Goal: Find contact information: Find contact information

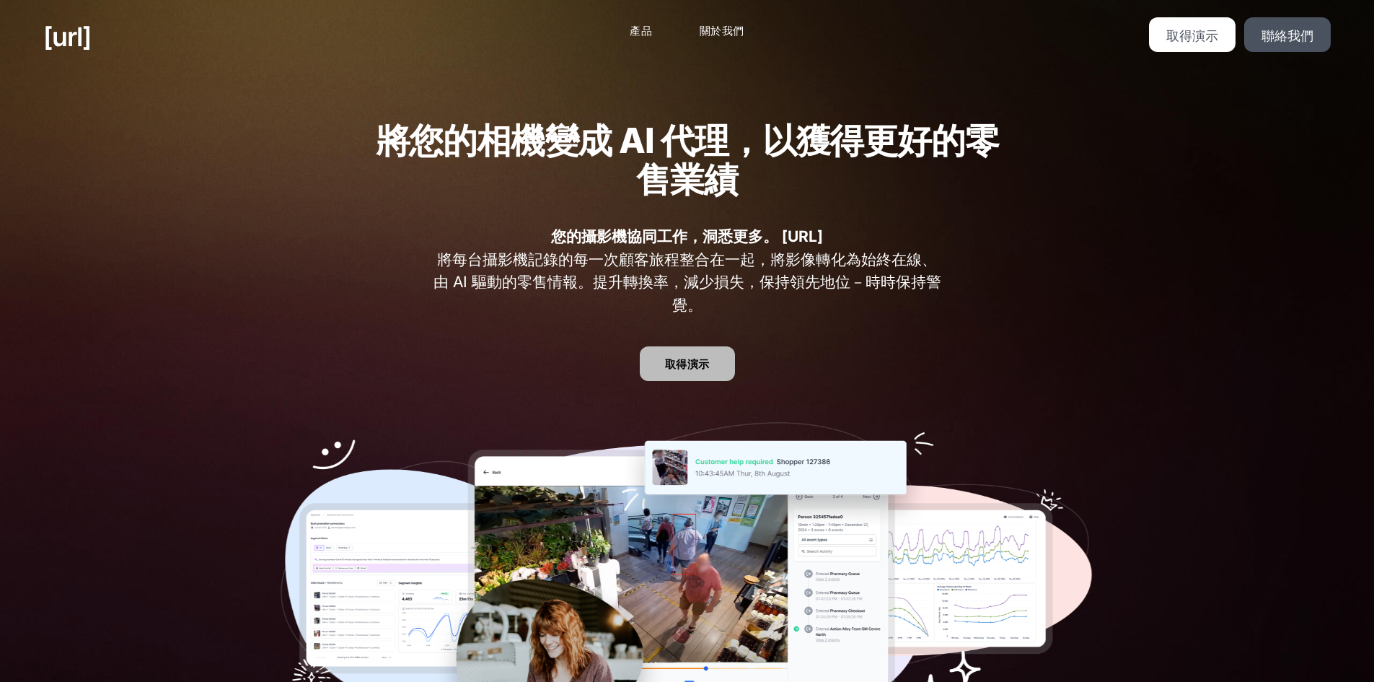
click at [689, 354] on link "取得演示" at bounding box center [687, 363] width 95 height 35
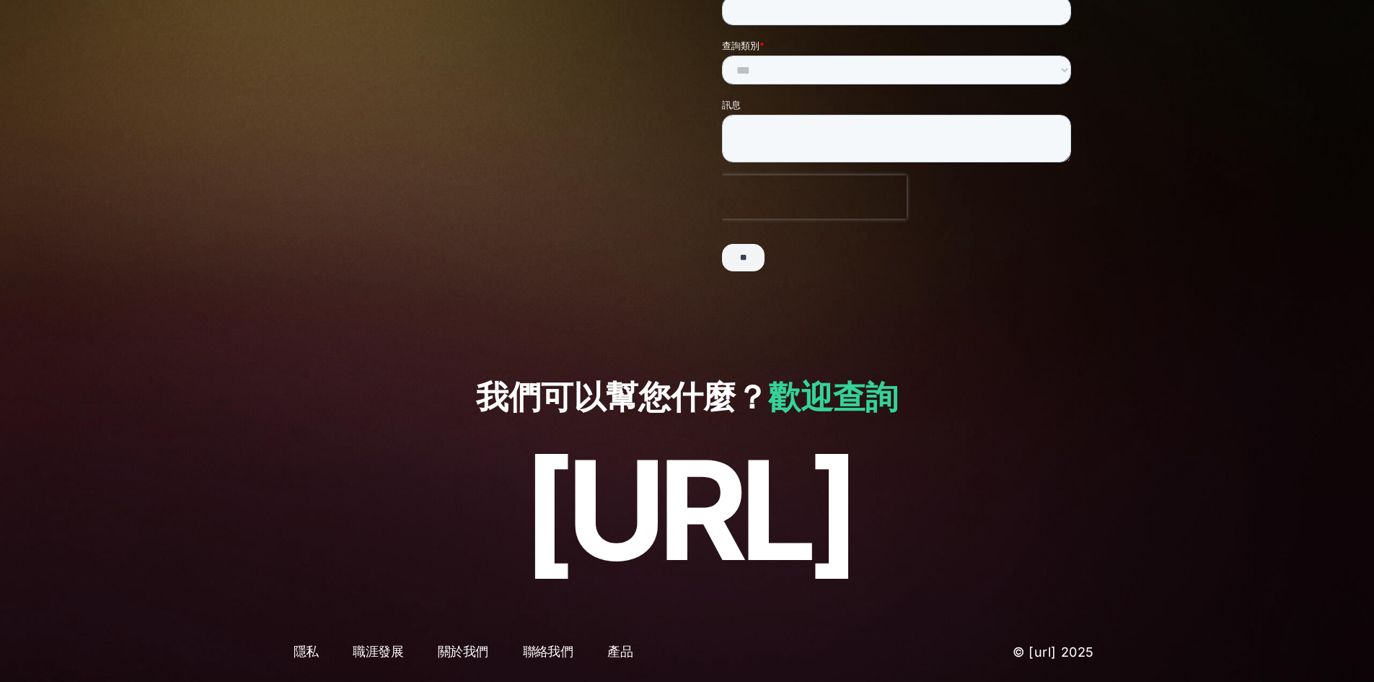
scroll to position [276, 0]
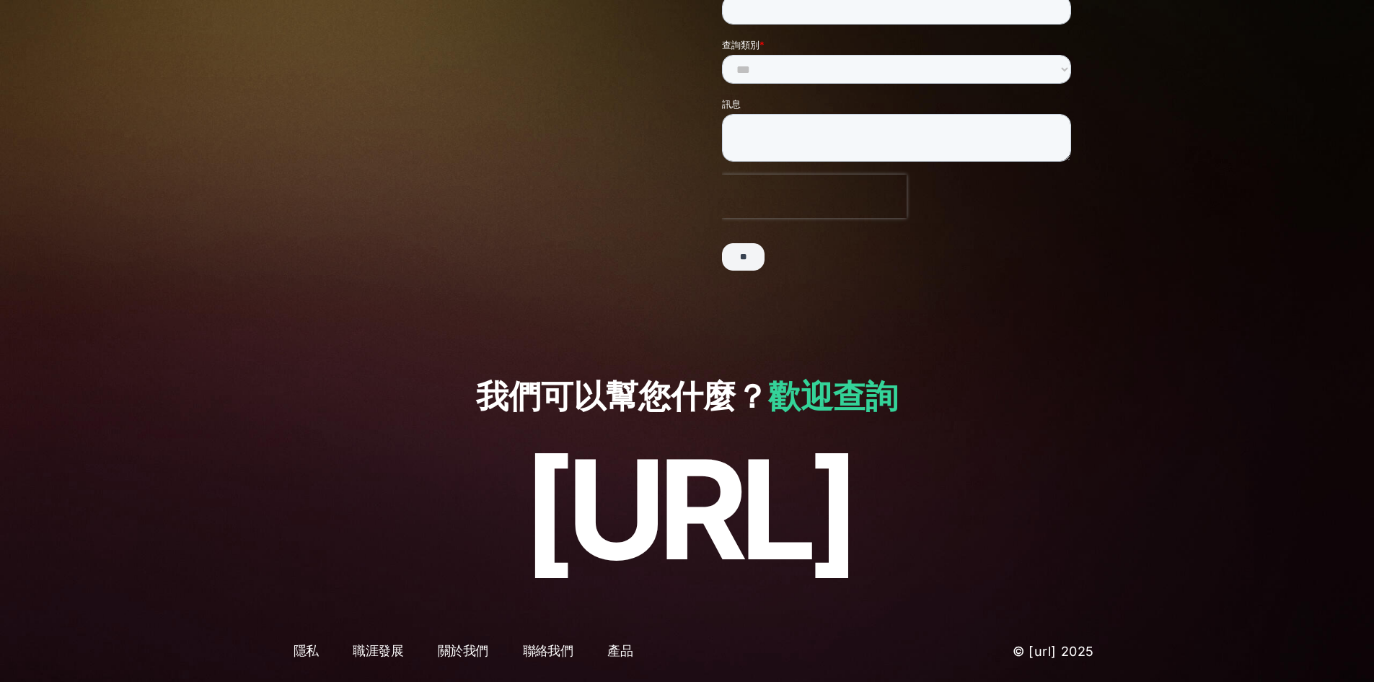
click at [824, 397] on font "歡迎查詢" at bounding box center [833, 396] width 130 height 40
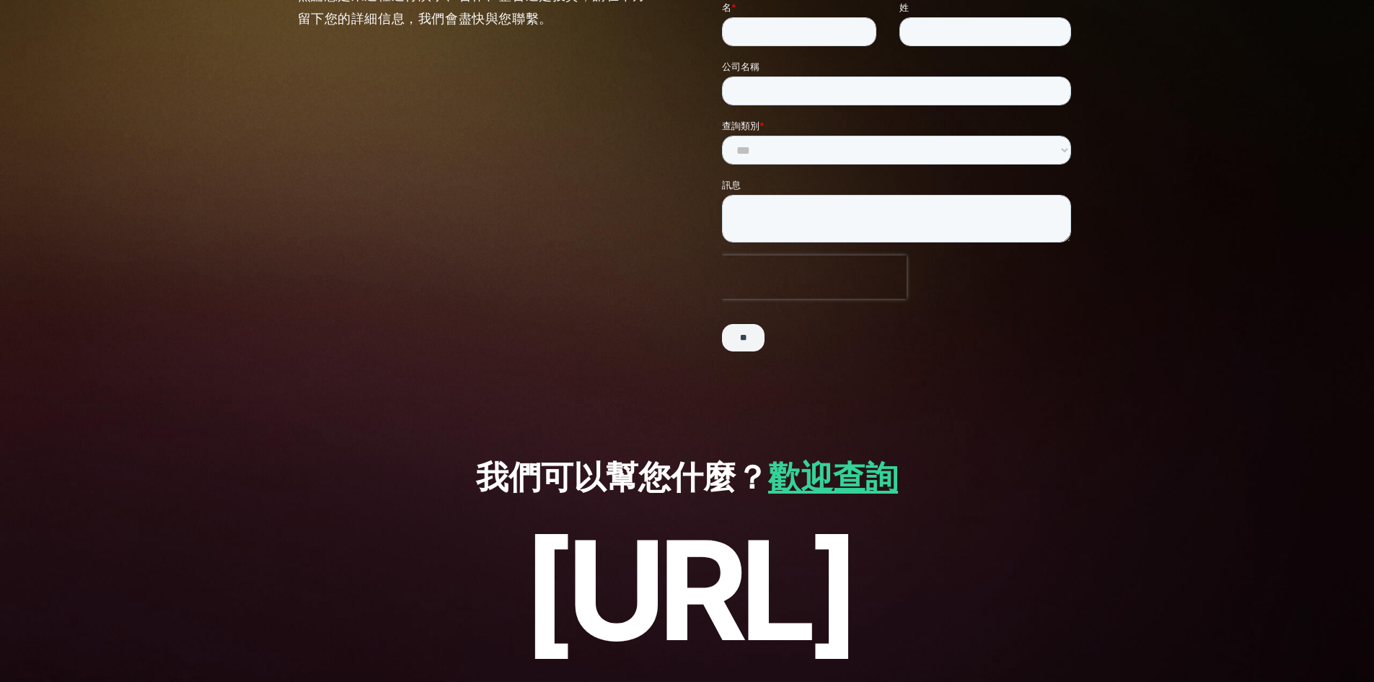
scroll to position [276, 0]
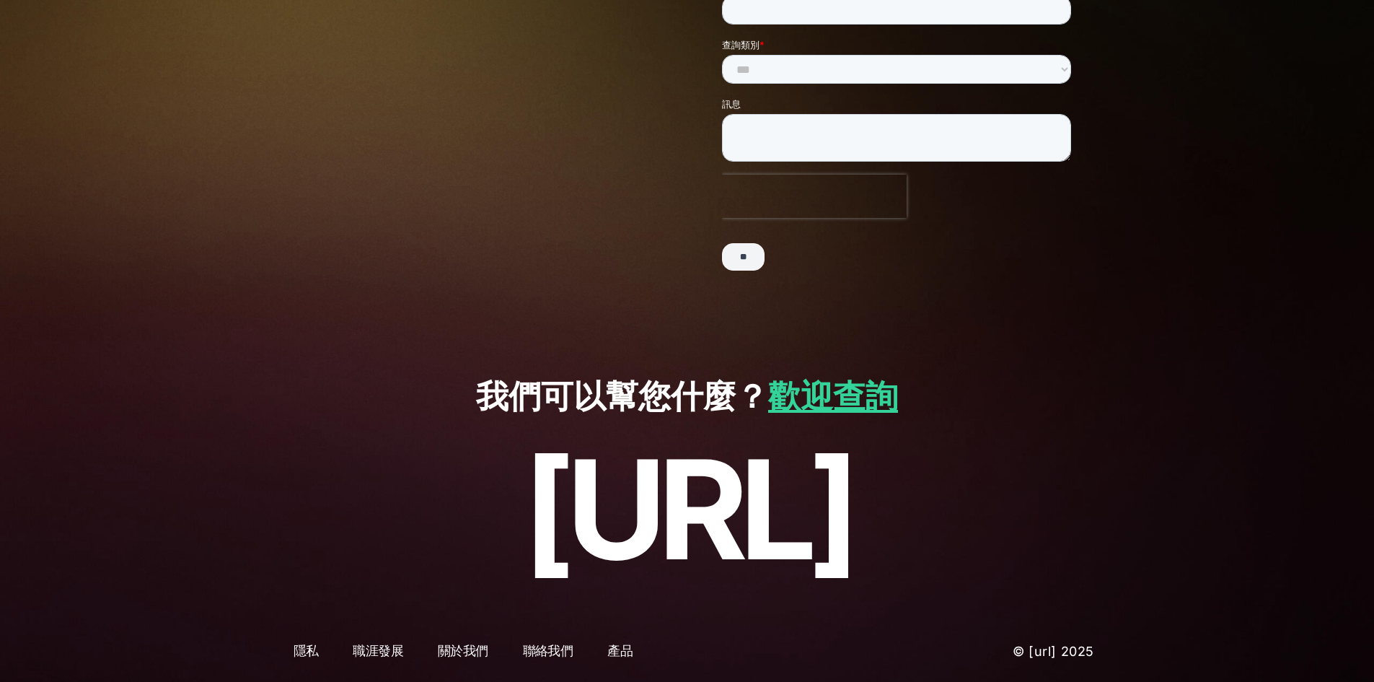
drag, startPoint x: 521, startPoint y: 375, endPoint x: 528, endPoint y: 366, distance: 11.3
